Goal: Information Seeking & Learning: Learn about a topic

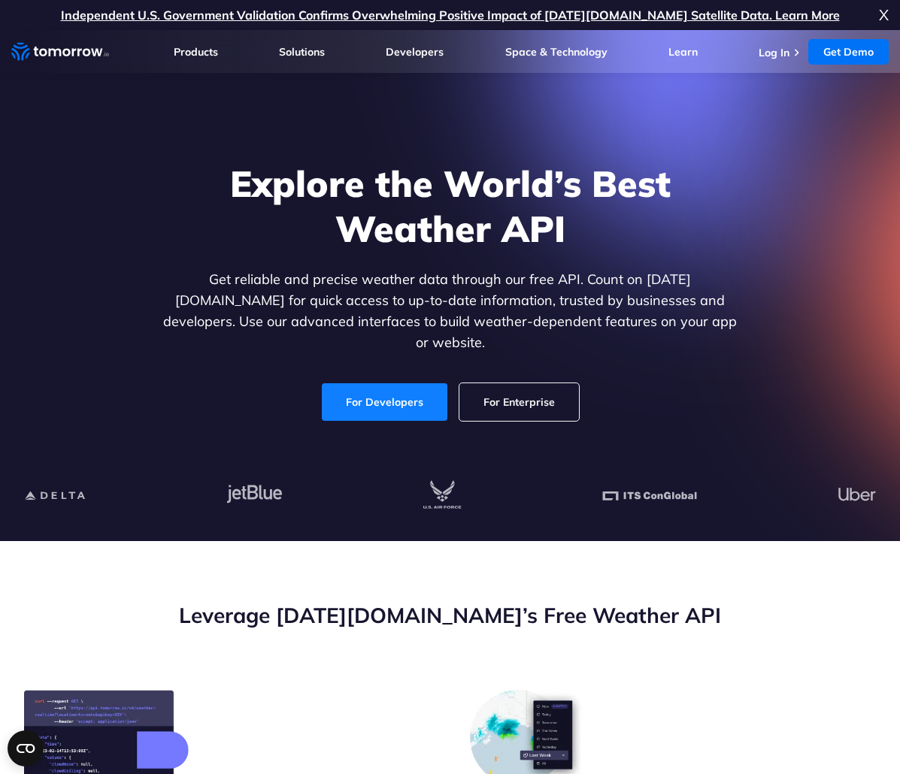
click at [352, 383] on link "For Developers" at bounding box center [385, 402] width 126 height 38
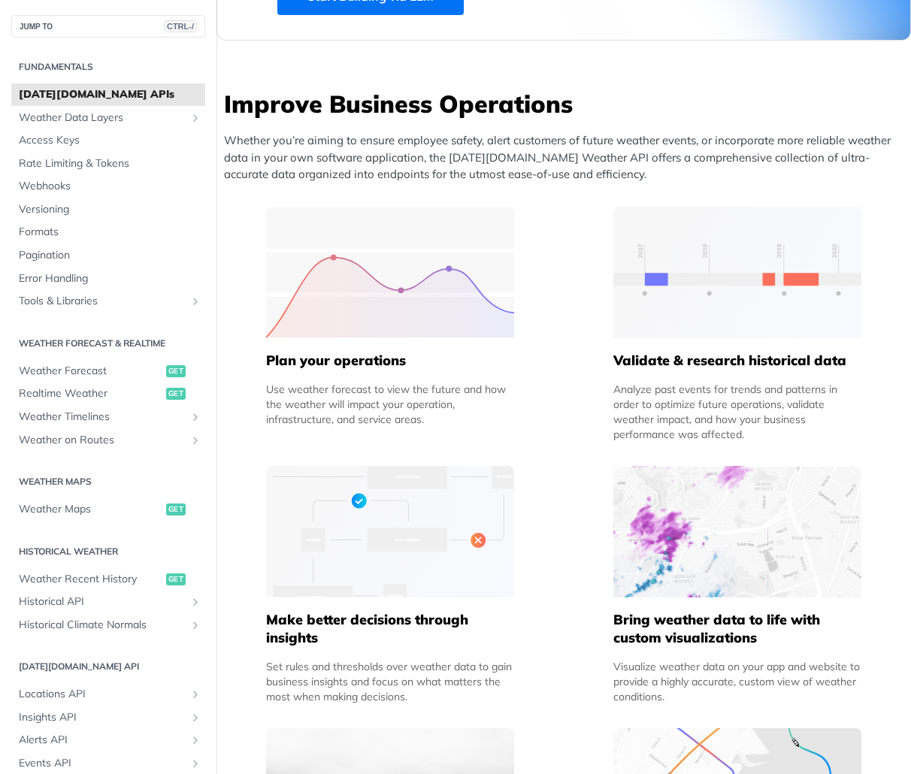
scroll to position [526, 0]
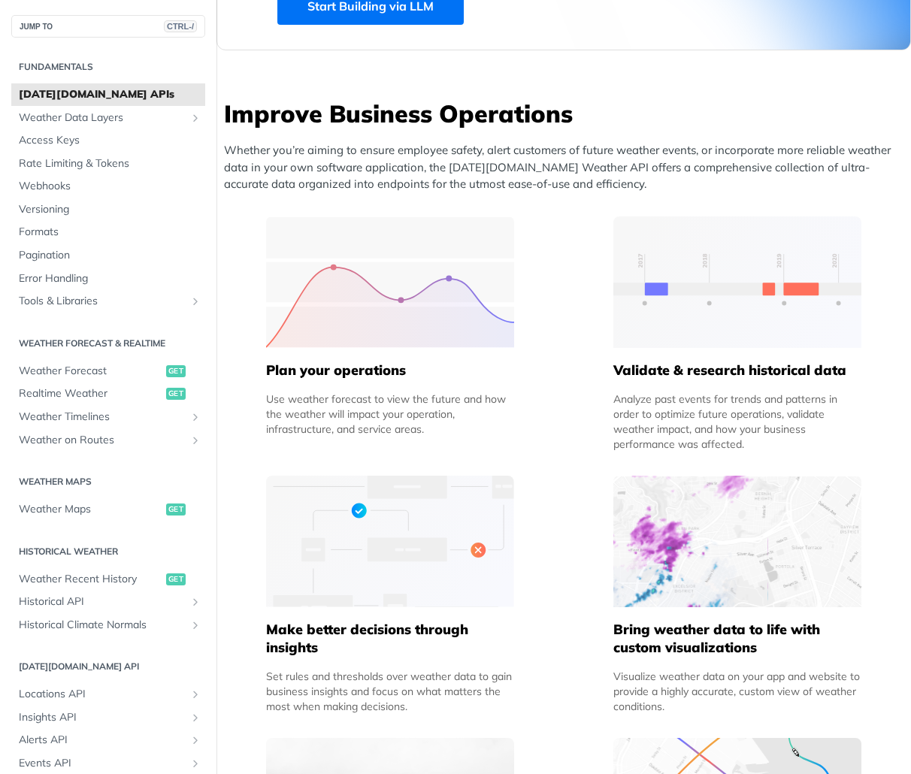
click at [361, 272] on img at bounding box center [390, 282] width 248 height 132
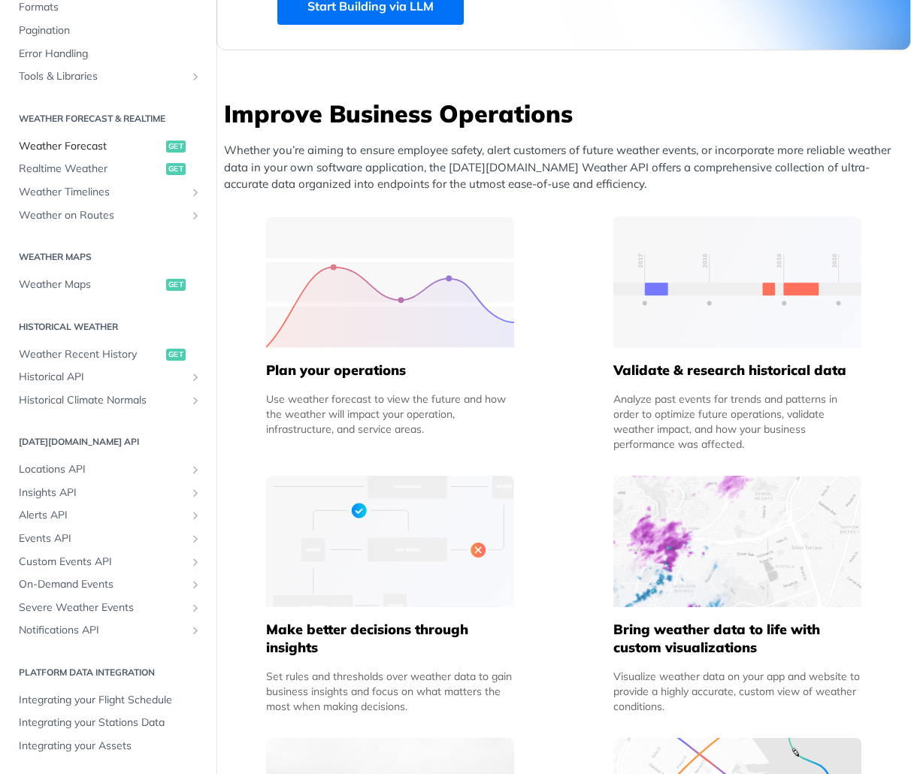
scroll to position [676, 0]
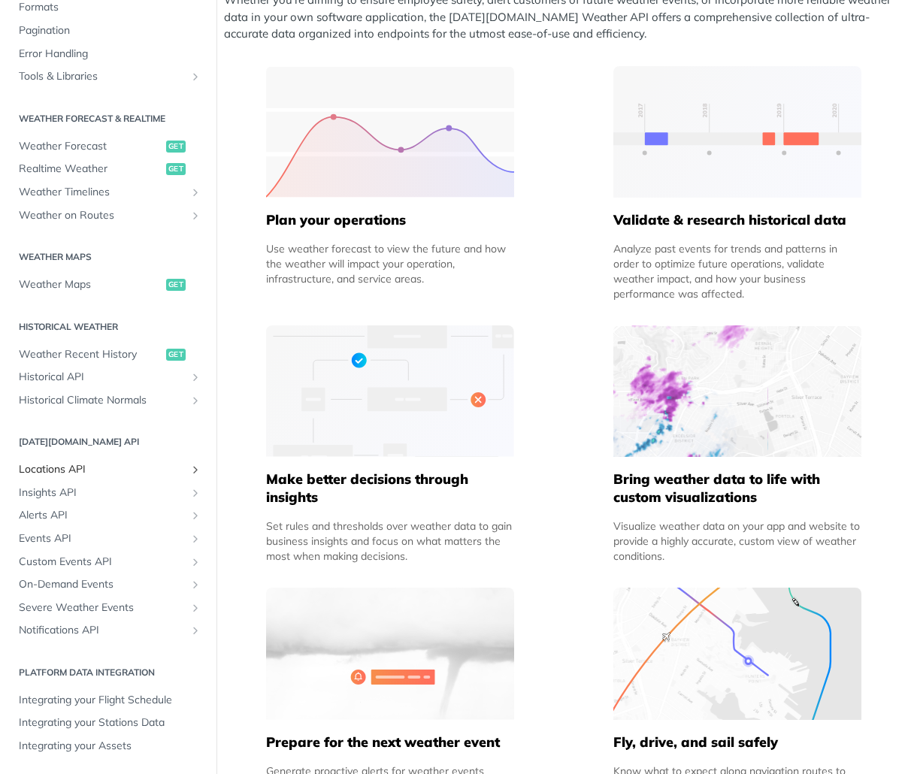
click at [128, 474] on span "Locations API" at bounding box center [102, 469] width 167 height 15
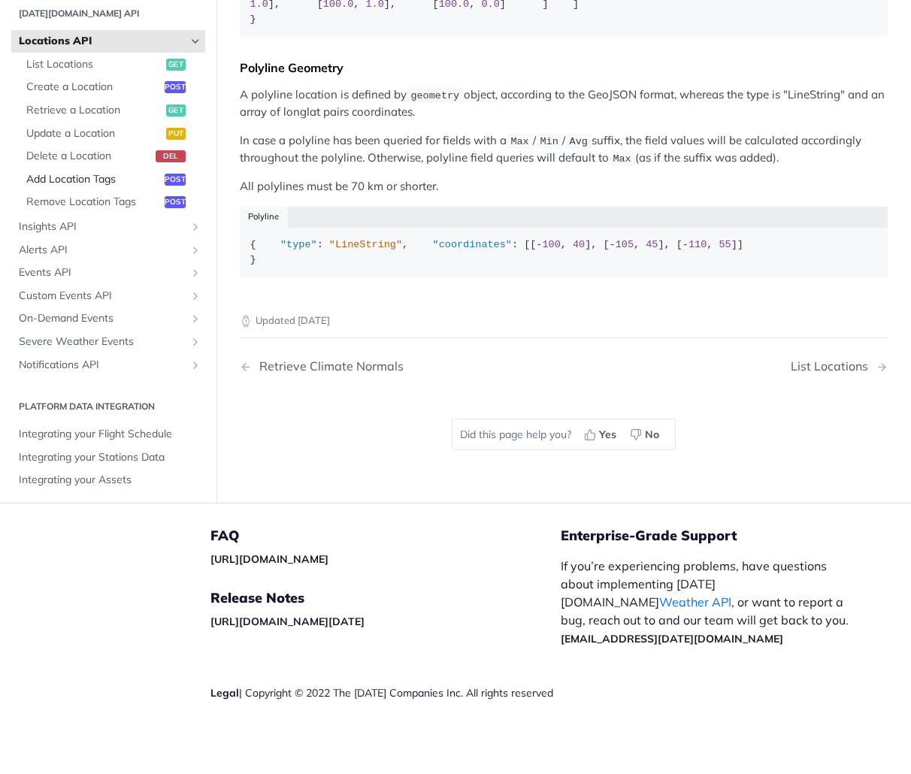
scroll to position [387, 0]
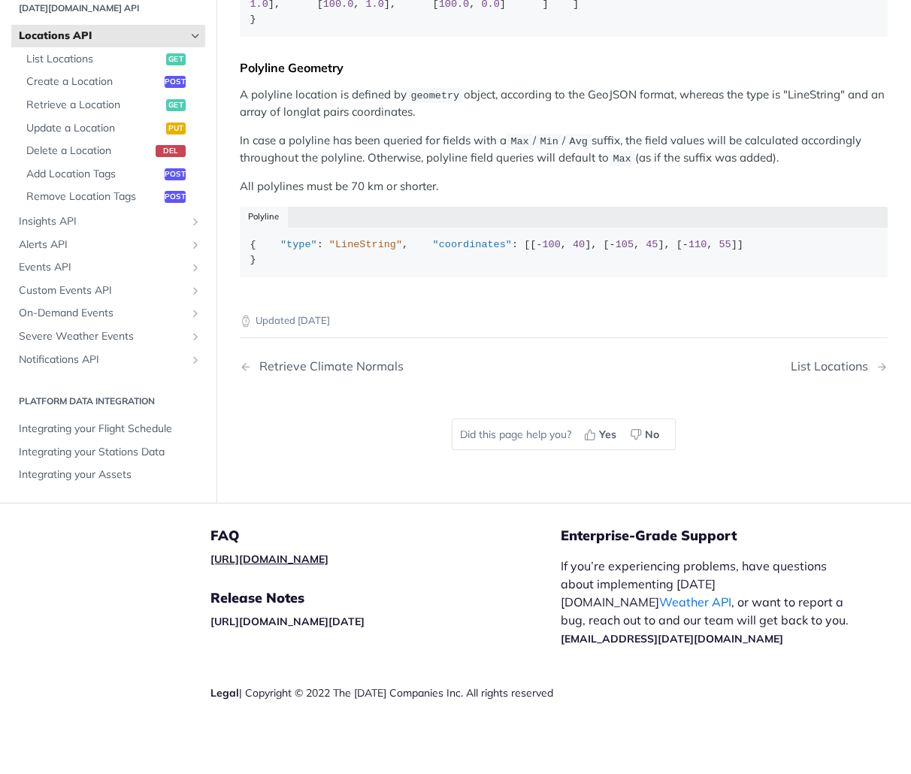
click at [231, 566] on link "[URL][DOMAIN_NAME]" at bounding box center [269, 559] width 118 height 14
